Goal: Task Accomplishment & Management: Manage account settings

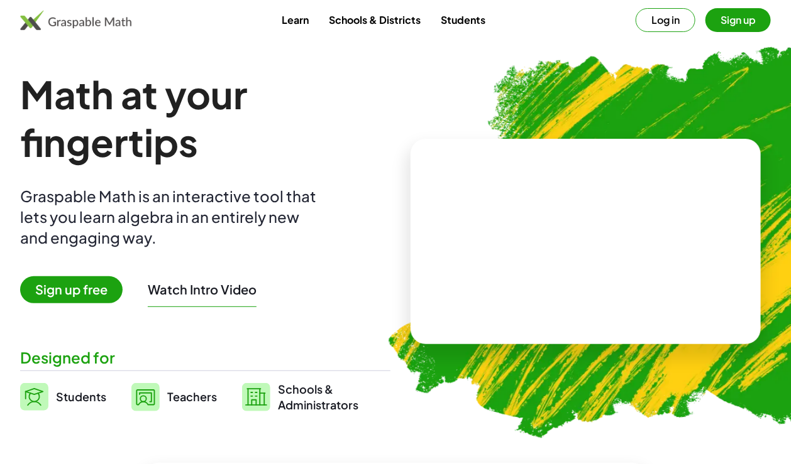
click at [676, 25] on button "Log in" at bounding box center [665, 20] width 60 height 24
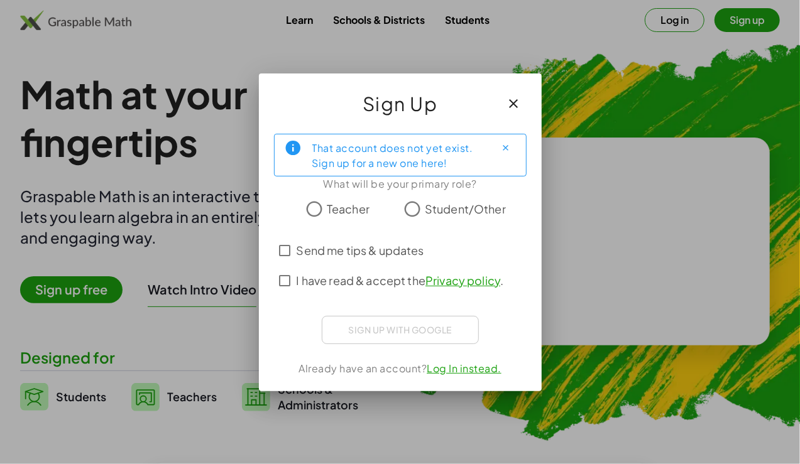
click at [530, 80] on div "Sign Up" at bounding box center [400, 99] width 283 height 50
click at [507, 96] on icon "button" at bounding box center [514, 103] width 15 height 15
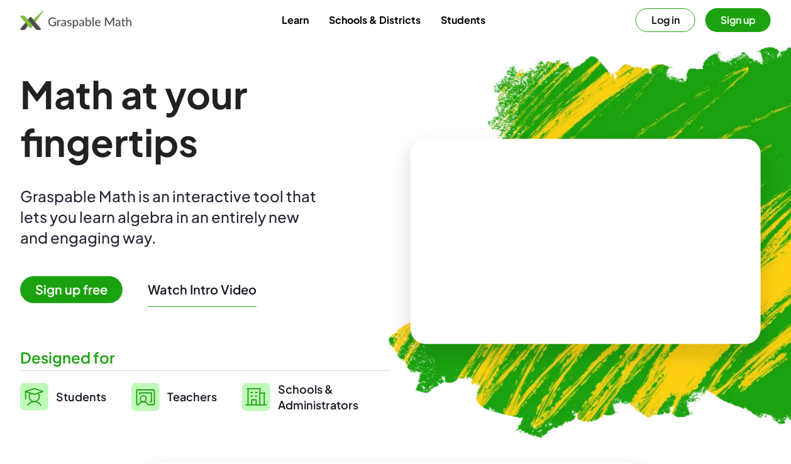
click at [764, 16] on button "Sign up" at bounding box center [737, 20] width 65 height 24
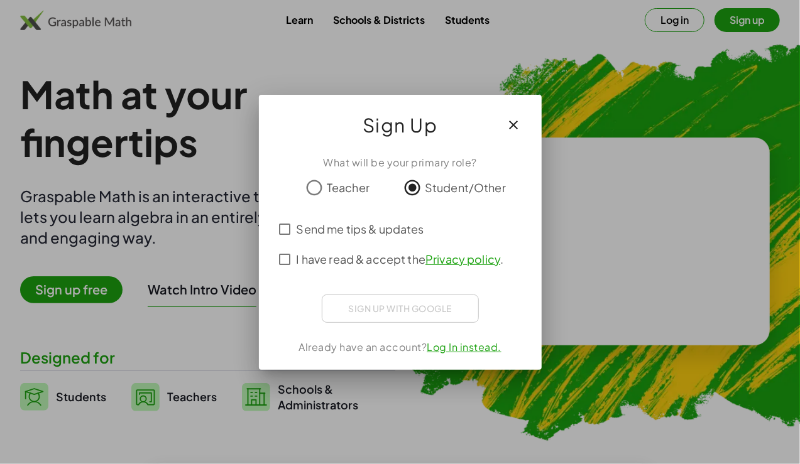
click at [377, 251] on span "I have read & accept the Privacy policy ." at bounding box center [400, 259] width 207 height 17
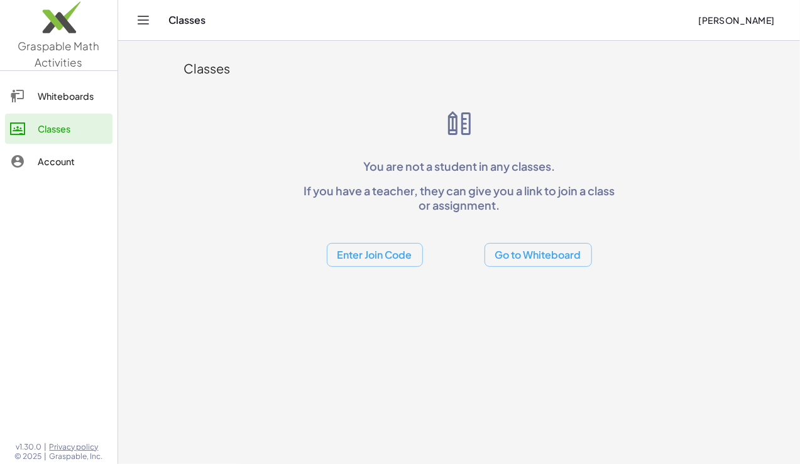
click at [383, 253] on button "Enter Join Code" at bounding box center [375, 255] width 96 height 25
click at [363, 302] on div "Join Class" at bounding box center [374, 317] width 96 height 30
click at [546, 252] on button "Go to Whiteboard" at bounding box center [538, 255] width 107 height 25
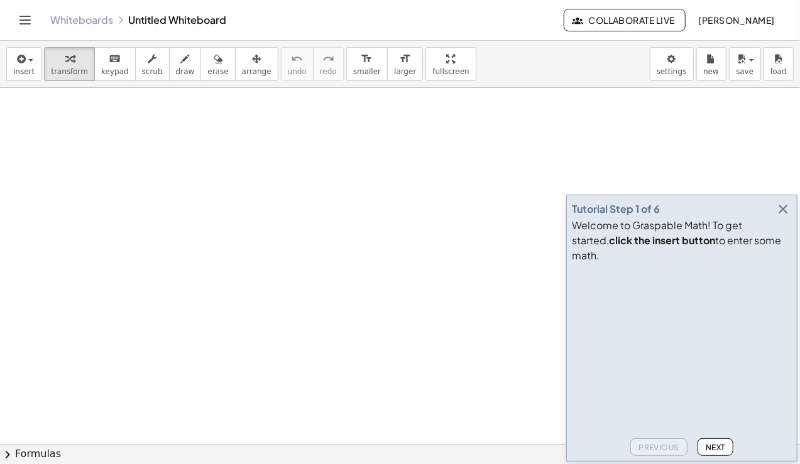
click at [25, 24] on icon "Toggle navigation" at bounding box center [25, 20] width 11 height 8
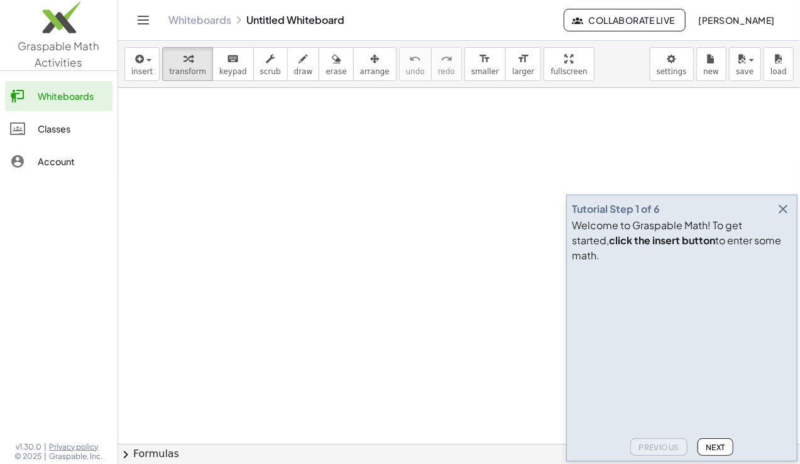
click at [53, 23] on img at bounding box center [59, 20] width 118 height 53
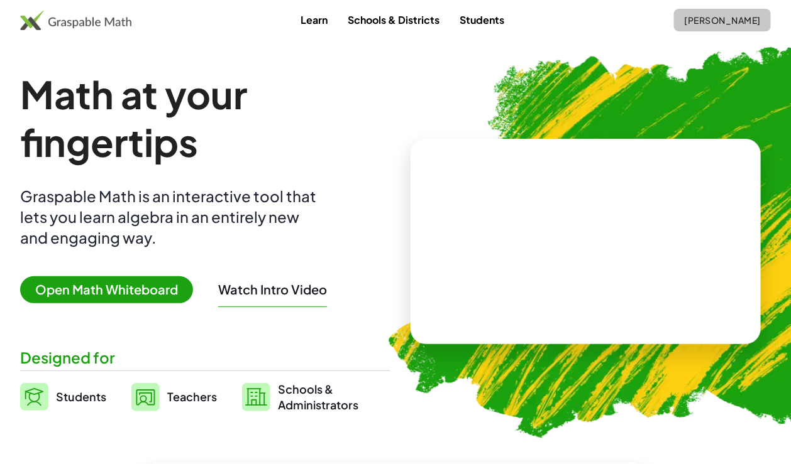
click at [723, 29] on button "[PERSON_NAME]" at bounding box center [722, 20] width 97 height 23
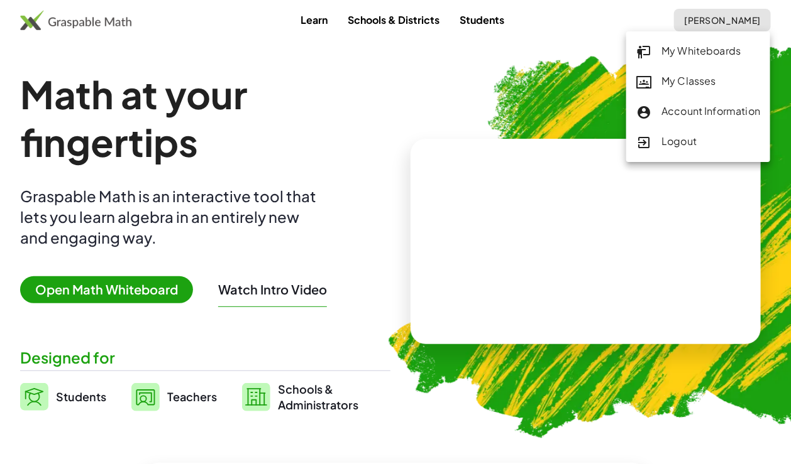
click at [98, 136] on h1 "Math at your fingertips" at bounding box center [205, 118] width 370 height 96
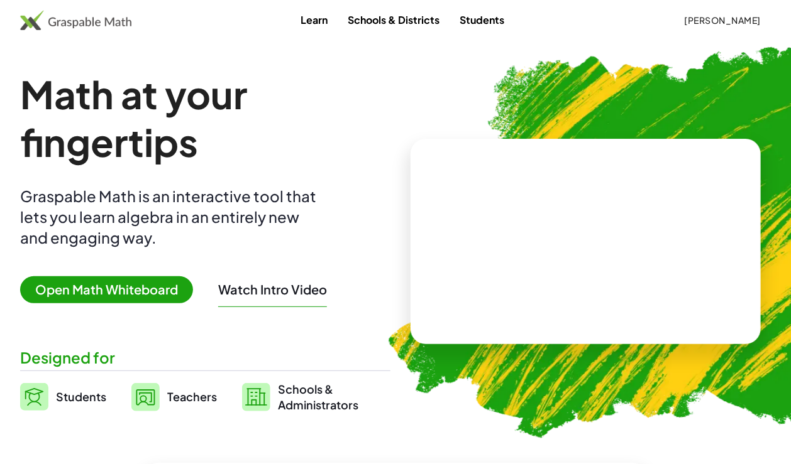
click at [62, 30] on div "Learn Schools & Districts Students [PERSON_NAME]" at bounding box center [395, 20] width 791 height 23
click at [41, 16] on img at bounding box center [75, 20] width 111 height 20
click at [703, 35] on div "Learn Schools & Districts Students [PERSON_NAME]" at bounding box center [395, 20] width 791 height 40
click at [701, 23] on span "[PERSON_NAME]" at bounding box center [722, 19] width 77 height 11
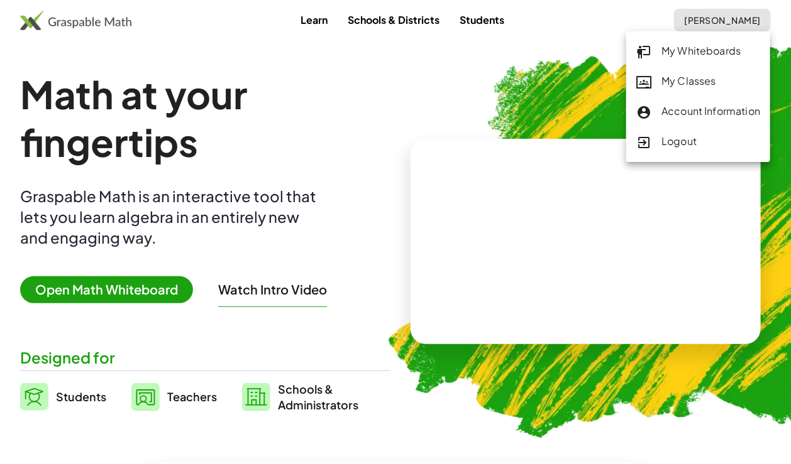
click at [716, 87] on div "My Classes" at bounding box center [698, 82] width 124 height 16
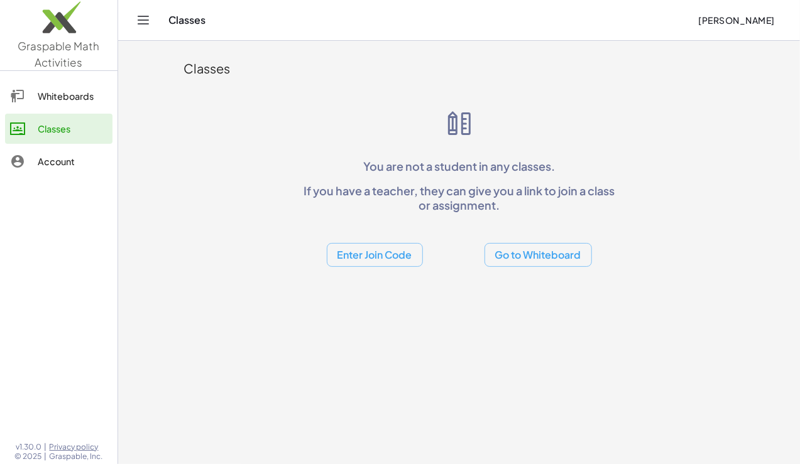
click at [89, 180] on div "Whiteboards Classes Account" at bounding box center [59, 130] width 118 height 108
click at [78, 173] on link "Account" at bounding box center [58, 161] width 107 height 30
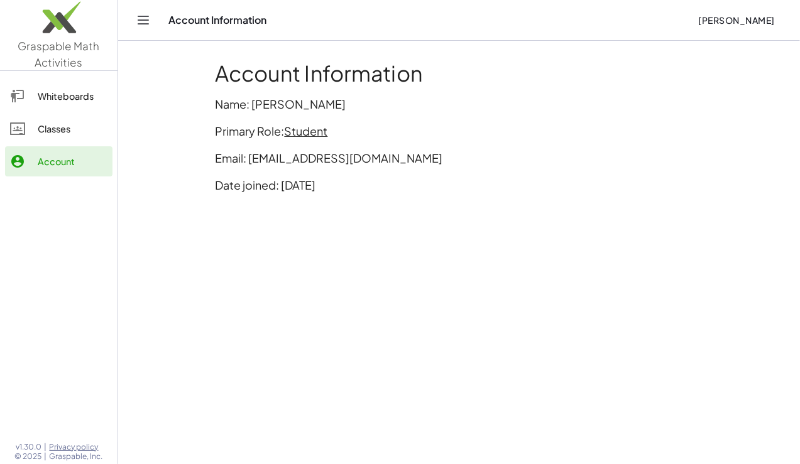
click at [163, 14] on div "Account Information Sayeeda Sukayna Adil" at bounding box center [459, 20] width 652 height 40
click at [147, 14] on icon "Toggle navigation" at bounding box center [143, 20] width 15 height 15
